Goal: Information Seeking & Learning: Learn about a topic

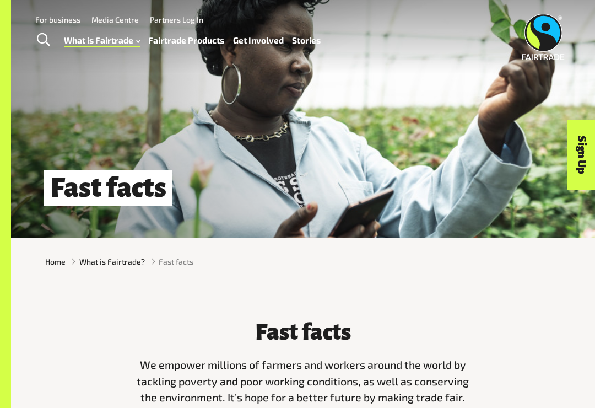
click at [311, 36] on link "Stories" at bounding box center [306, 40] width 29 height 15
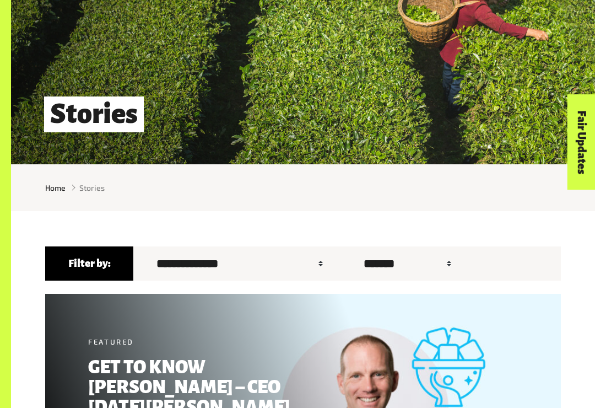
scroll to position [75, 0]
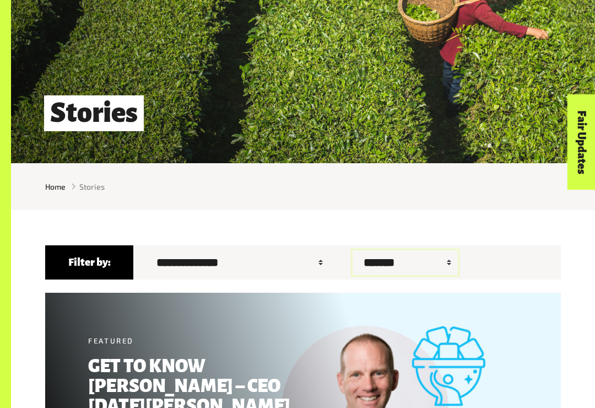
click at [412, 256] on select "******* ****** ******" at bounding box center [405, 262] width 105 height 25
select select "******"
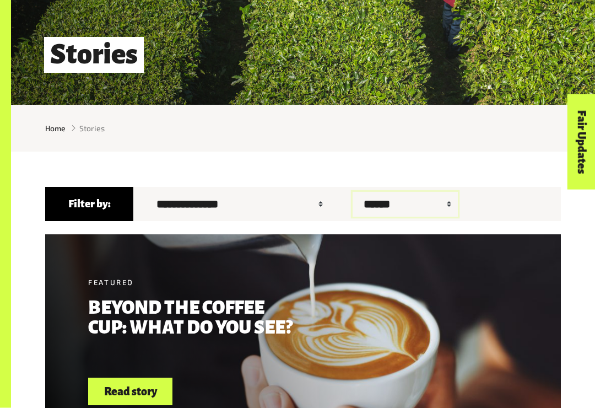
scroll to position [150, 0]
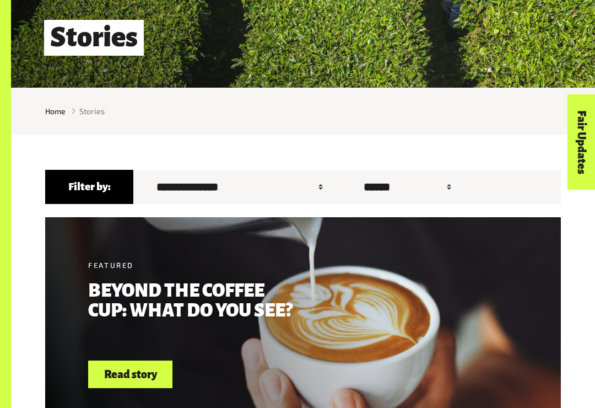
click at [271, 259] on div at bounding box center [303, 324] width 516 height 214
click at [298, 176] on select "**********" at bounding box center [237, 187] width 185 height 25
select select "*"
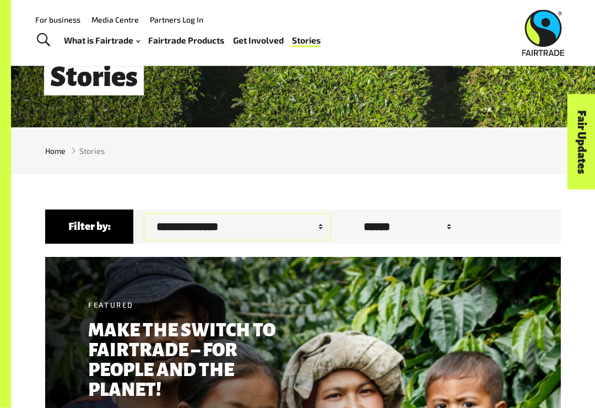
scroll to position [111, 0]
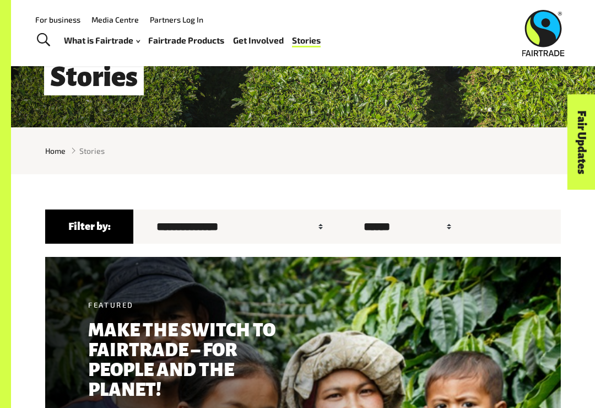
click at [130, 63] on link "How Fairtrade works" at bounding box center [115, 69] width 121 height 17
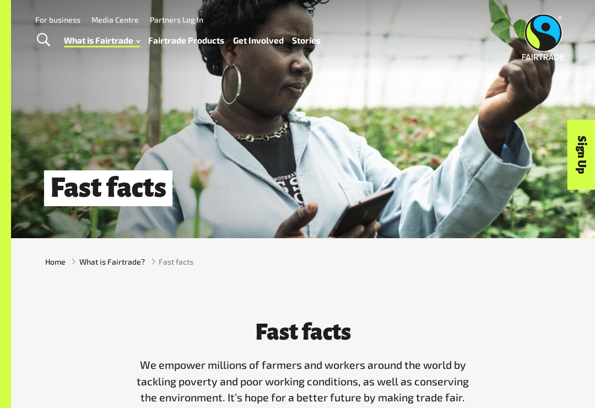
click at [529, 88] on div "Fast facts" at bounding box center [303, 119] width 584 height 238
click at [184, 47] on link "Fairtrade Products" at bounding box center [186, 40] width 76 height 15
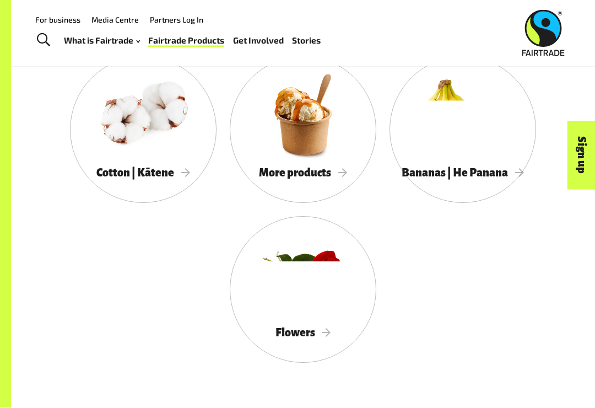
scroll to position [997, 0]
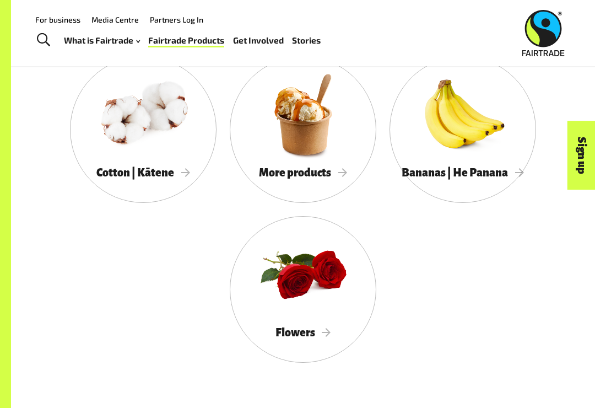
click at [333, 163] on div "More products" at bounding box center [303, 173] width 147 height 22
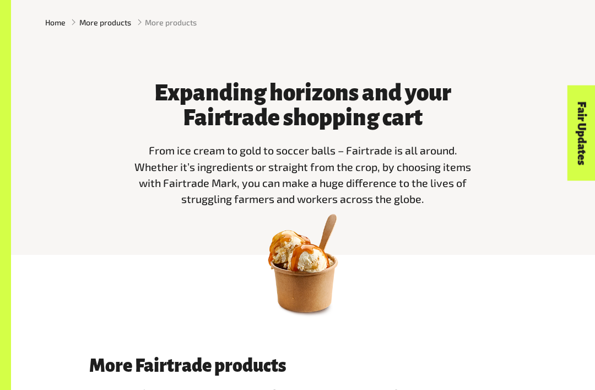
scroll to position [252, 0]
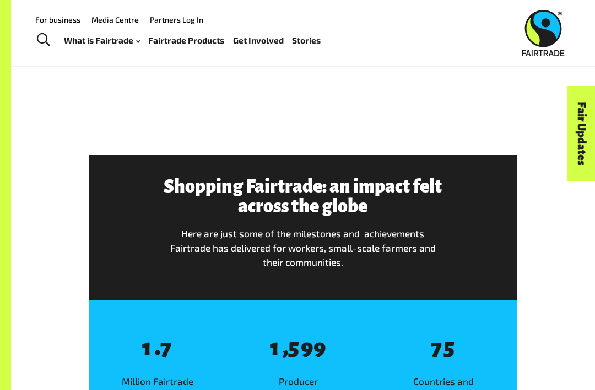
scroll to position [853, 0]
